Goal: Check status: Check status

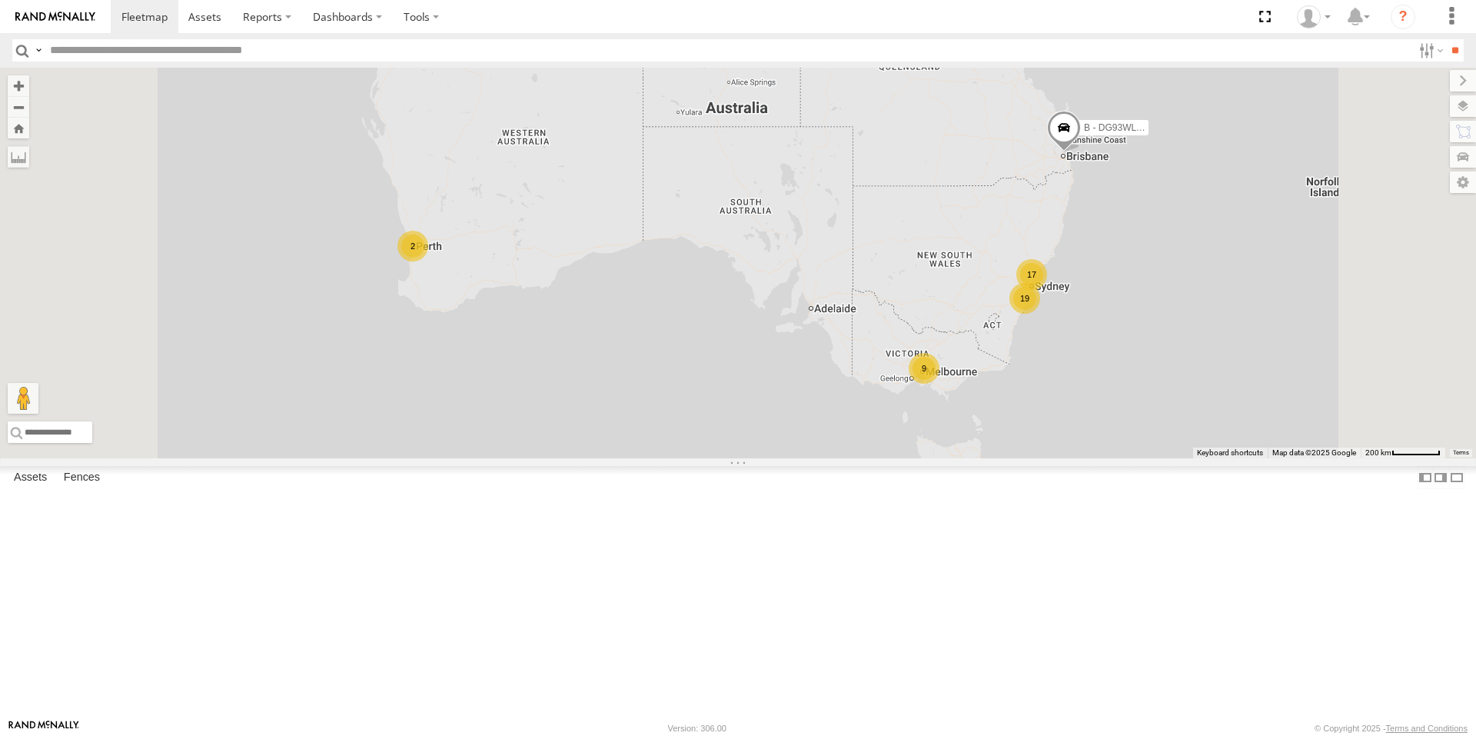
click at [1134, 458] on div "B - DG93WL - [PERSON_NAME] 19 2 9 17" at bounding box center [738, 263] width 1476 height 390
click at [939, 384] on div "9" at bounding box center [923, 368] width 31 height 31
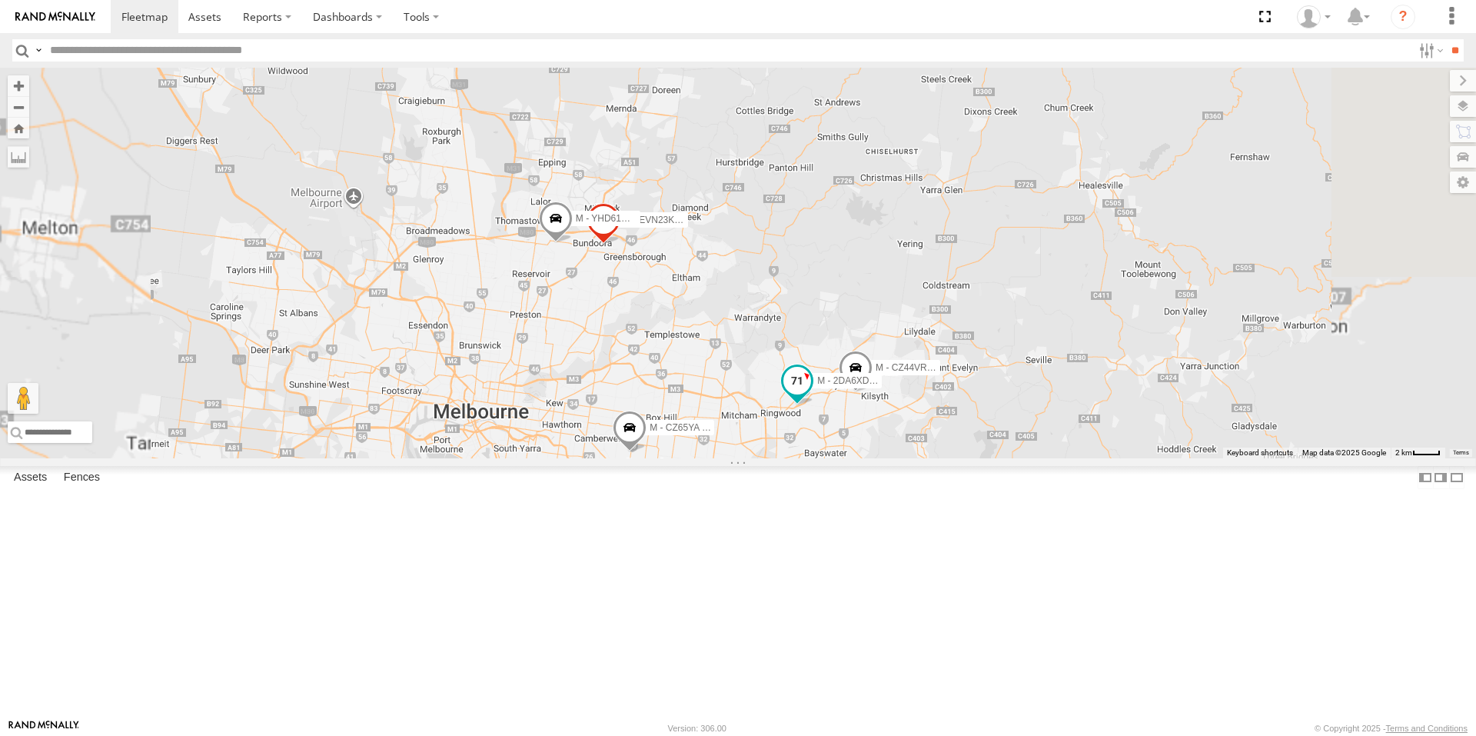
click at [811, 395] on span at bounding box center [797, 381] width 28 height 28
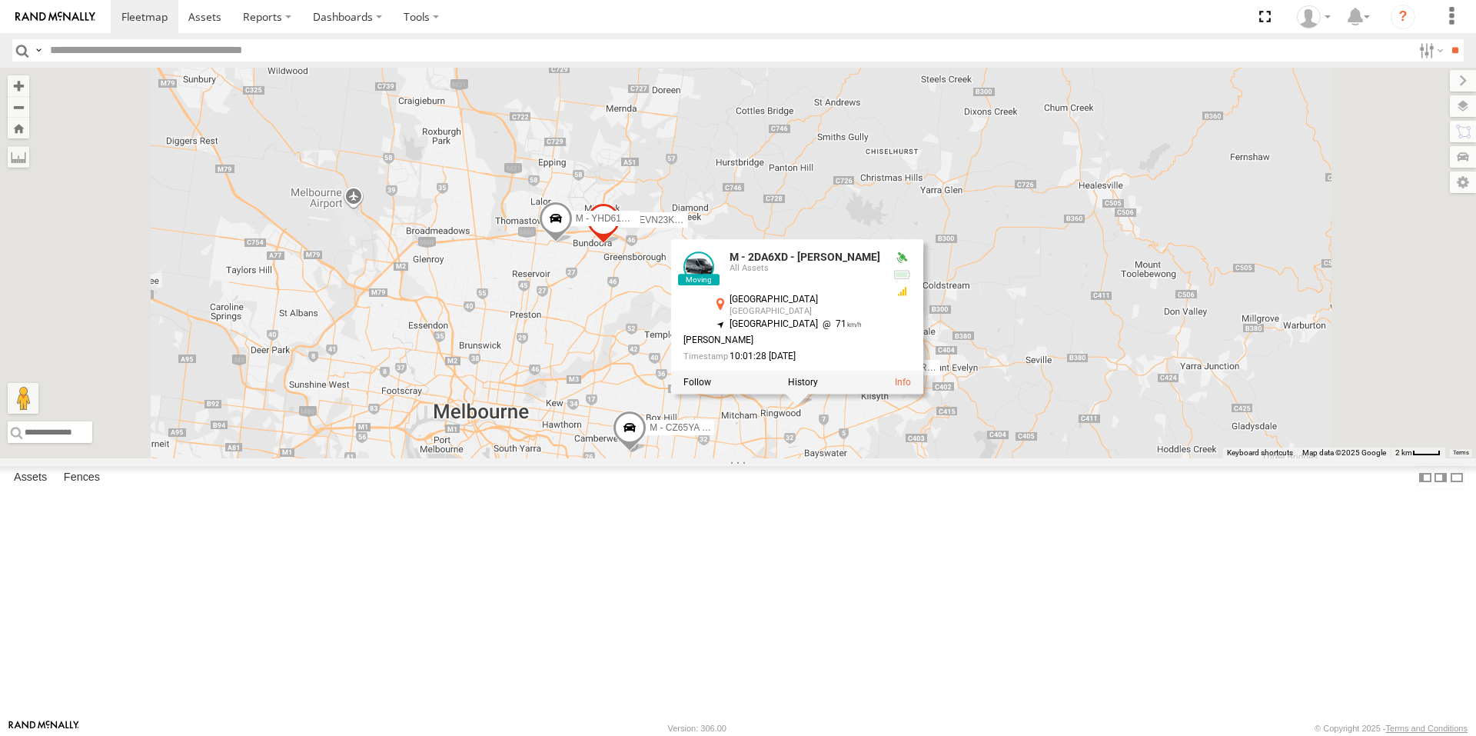
click at [1016, 458] on div "B - DG93WL - [PERSON_NAME] M - EVN23K - [PERSON_NAME] M - 2DA6XD - [PERSON_NAME…" at bounding box center [738, 263] width 1476 height 390
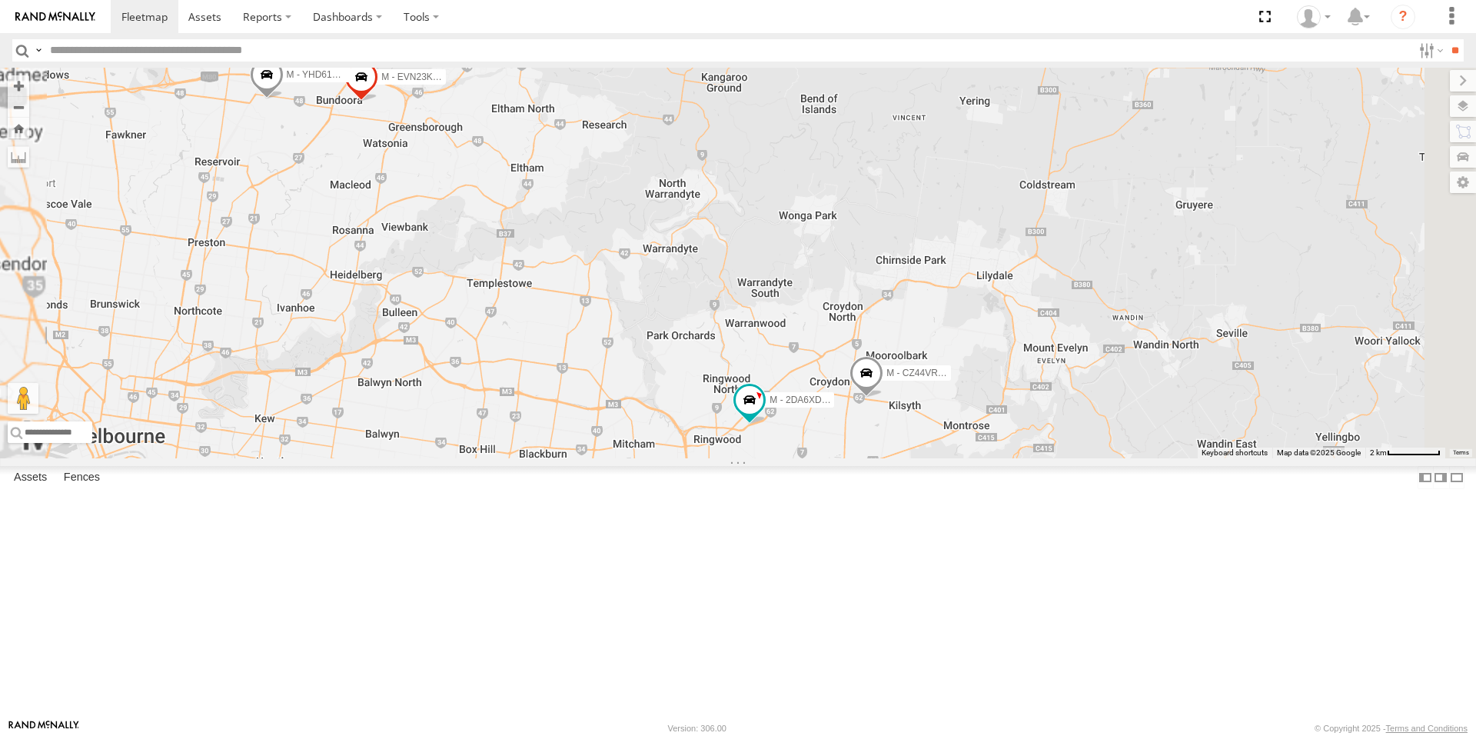
click at [883, 398] on span at bounding box center [866, 378] width 34 height 42
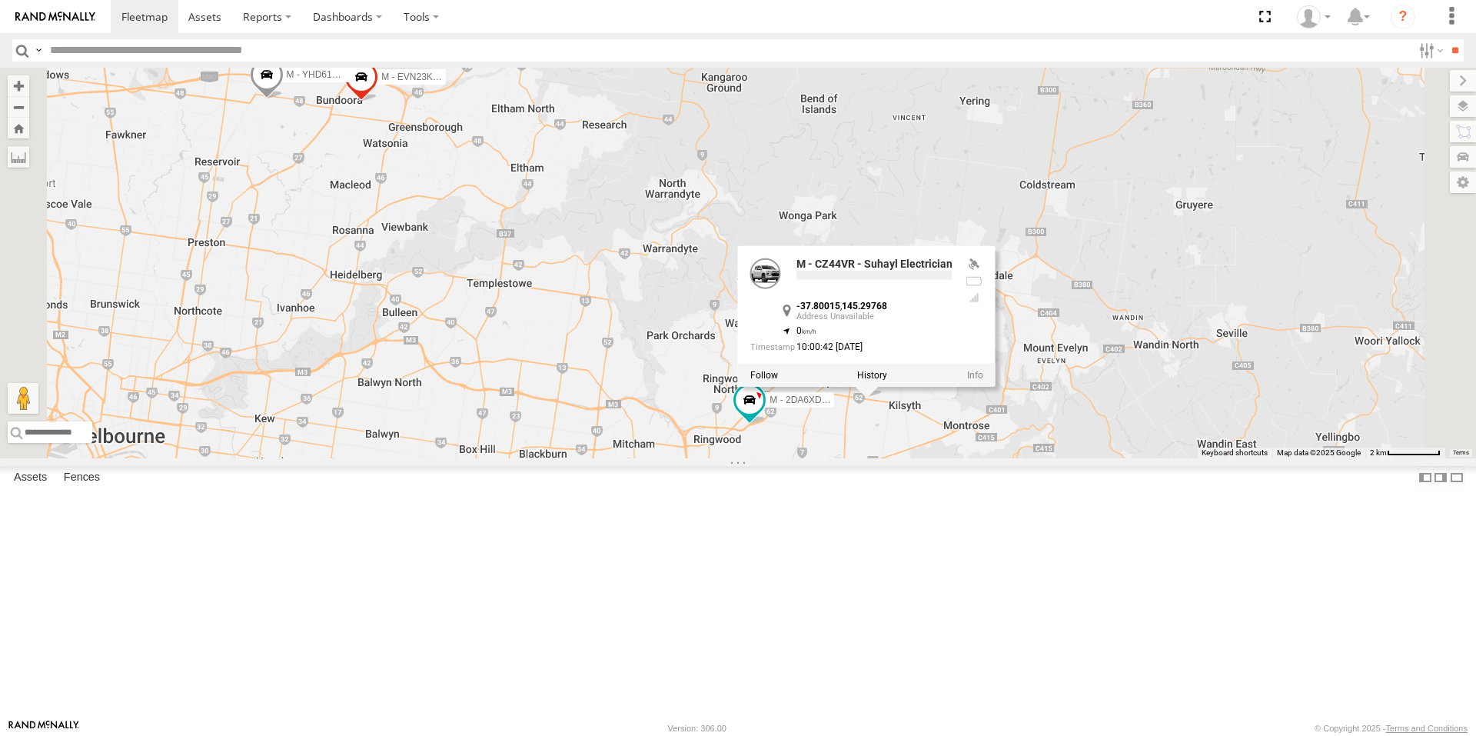
click at [1061, 458] on div "B - DG93WL - [PERSON_NAME] M - EVN23K - [PERSON_NAME] M - 2DA6XD - [PERSON_NAME…" at bounding box center [738, 263] width 1476 height 390
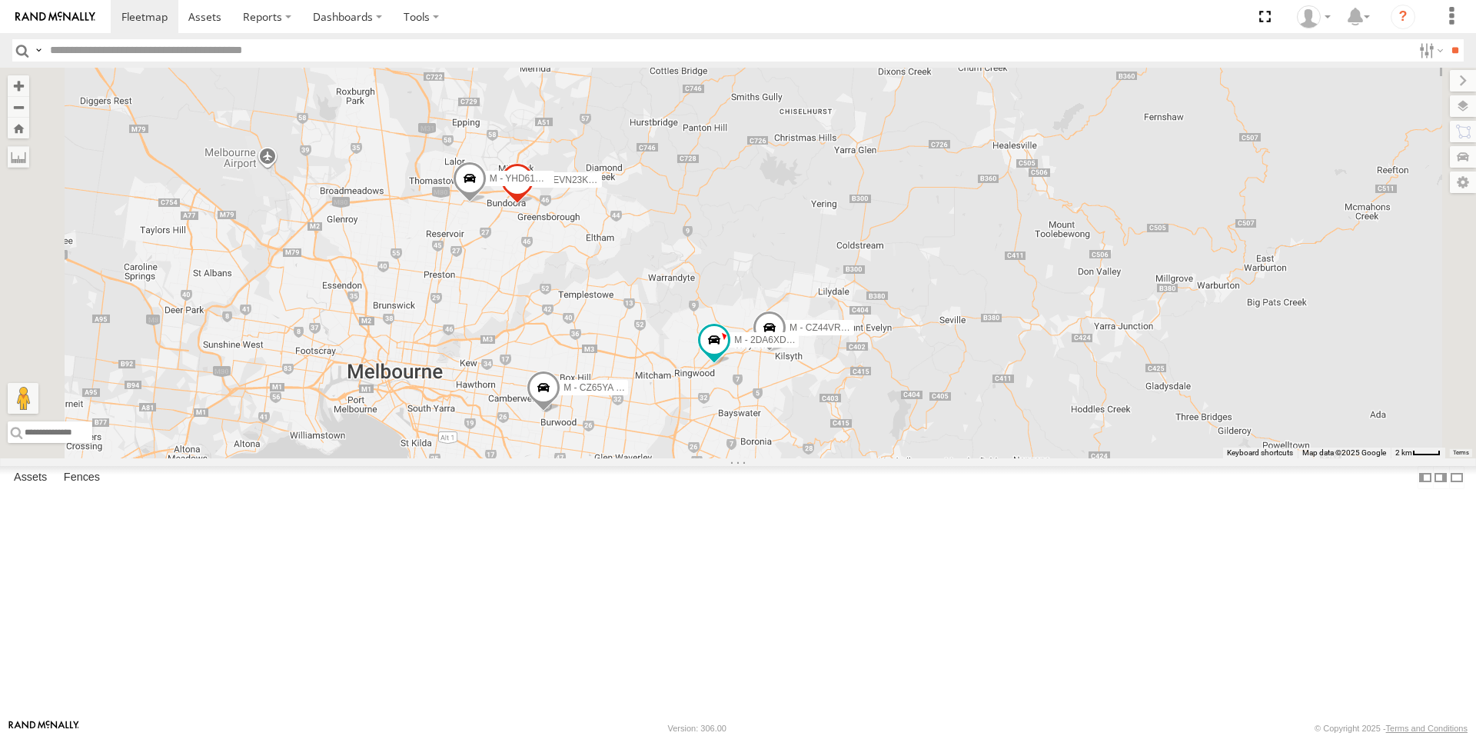
drag, startPoint x: 841, startPoint y: 560, endPoint x: 848, endPoint y: 546, distance: 15.5
click at [848, 458] on div "B - DG93WL - [PERSON_NAME] M - EVN23K - [PERSON_NAME] M - 2DA6XD - [PERSON_NAME…" at bounding box center [738, 263] width 1476 height 390
